Goal: Information Seeking & Learning: Stay updated

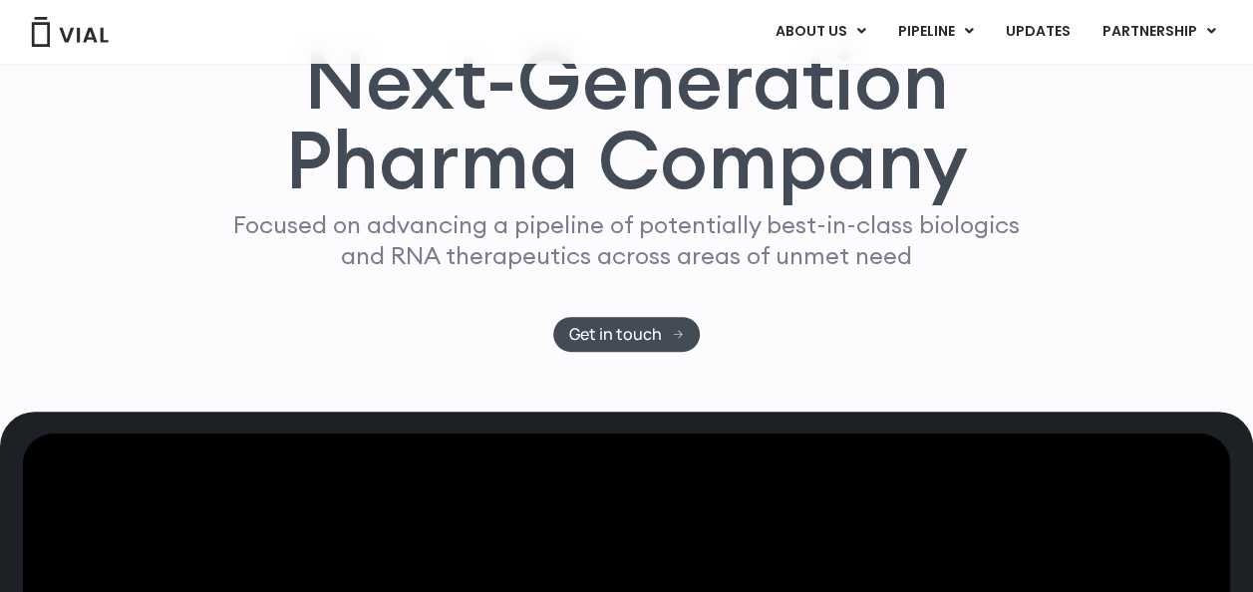
scroll to position [199, 0]
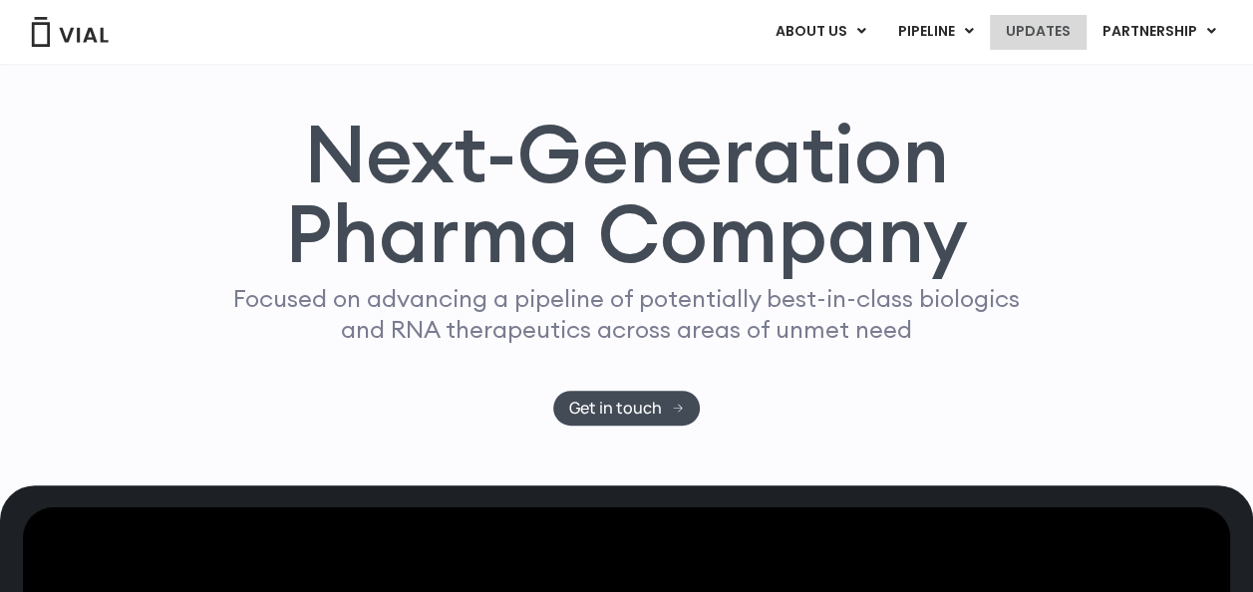
click at [1048, 25] on link "UPDATES" at bounding box center [1038, 32] width 96 height 34
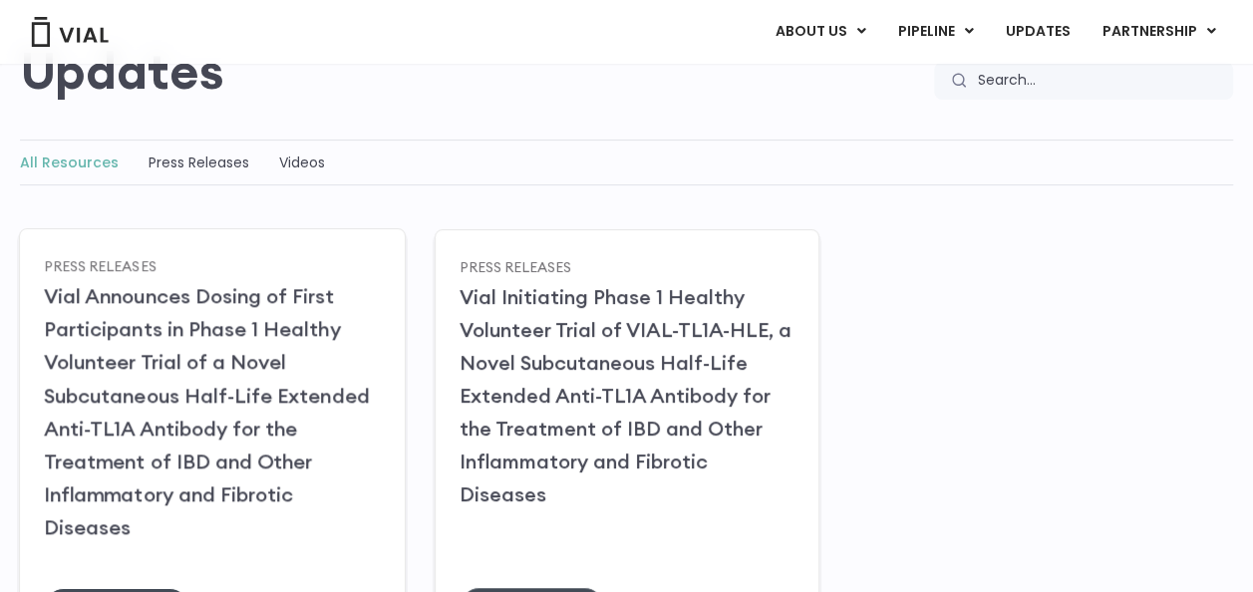
scroll to position [199, 0]
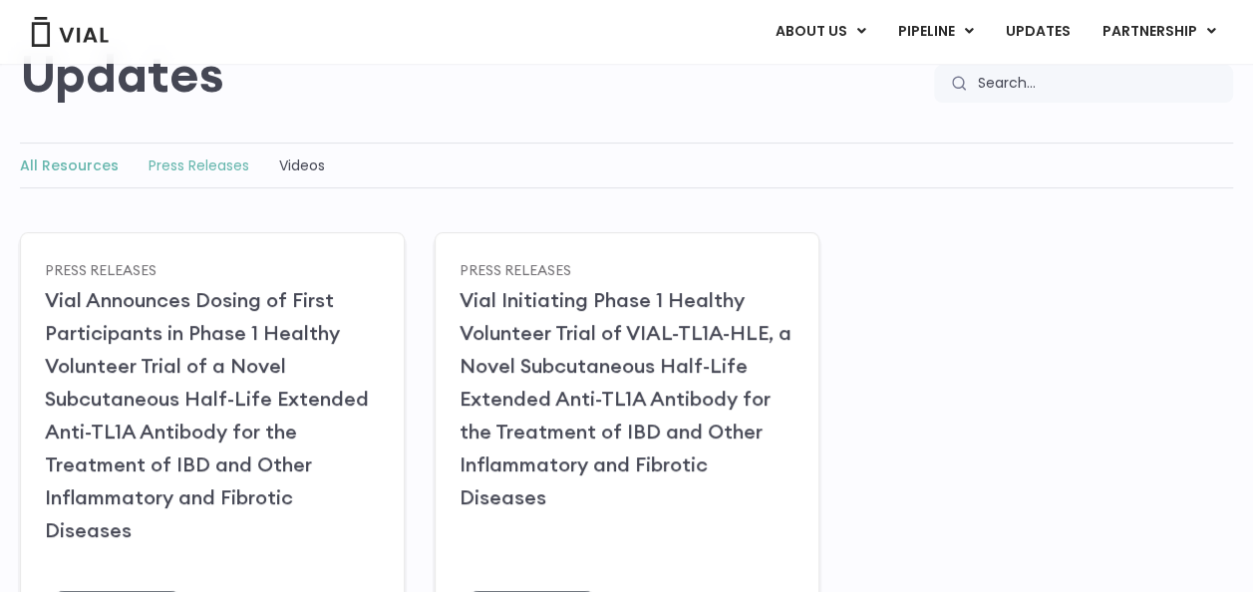
click at [200, 160] on link "Press Releases" at bounding box center [199, 166] width 101 height 20
